Goal: Ask a question

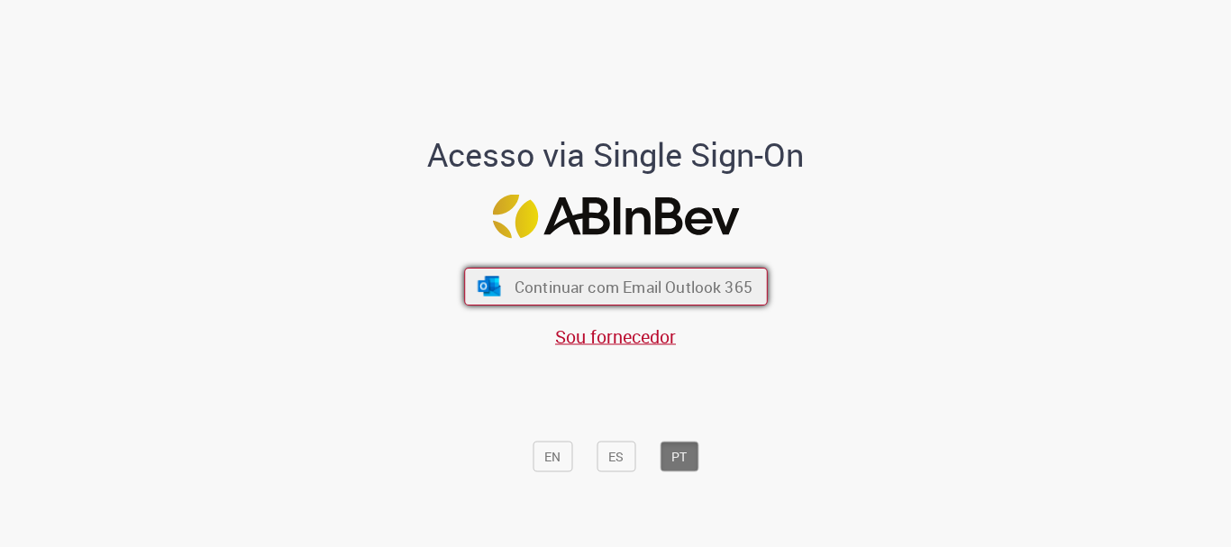
click at [630, 286] on span "Continuar com Email Outlook 365" at bounding box center [633, 287] width 238 height 21
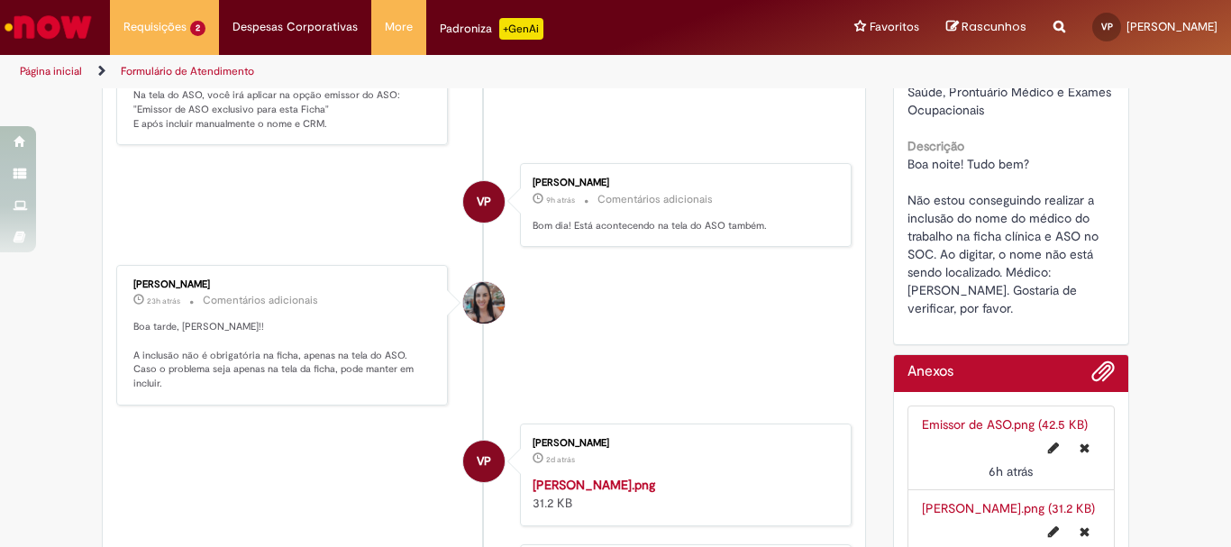
scroll to position [90, 0]
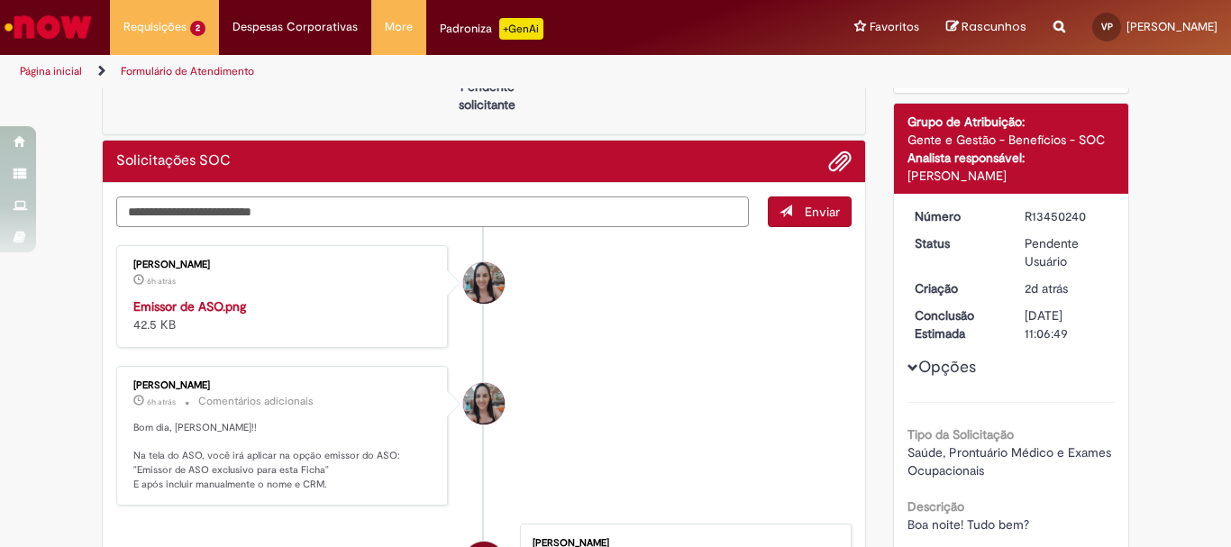
click at [254, 208] on textarea "Digite sua mensagem aqui..." at bounding box center [432, 211] width 632 height 31
type textarea "*"
type textarea "**********"
click at [814, 219] on span "Enviar" at bounding box center [822, 212] width 35 height 16
